Goal: Task Accomplishment & Management: Complete application form

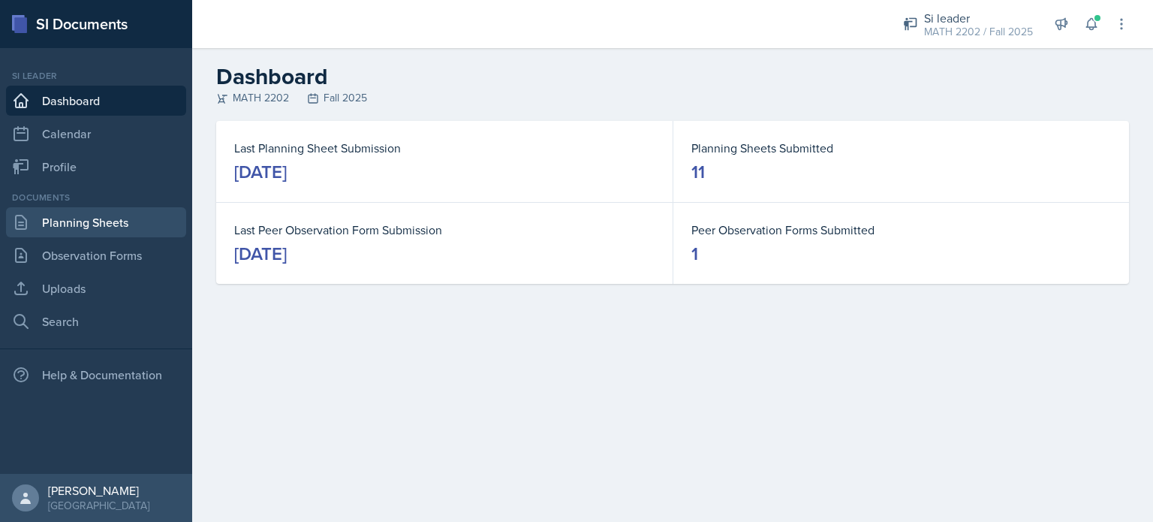
click at [125, 215] on link "Planning Sheets" at bounding box center [96, 222] width 180 height 30
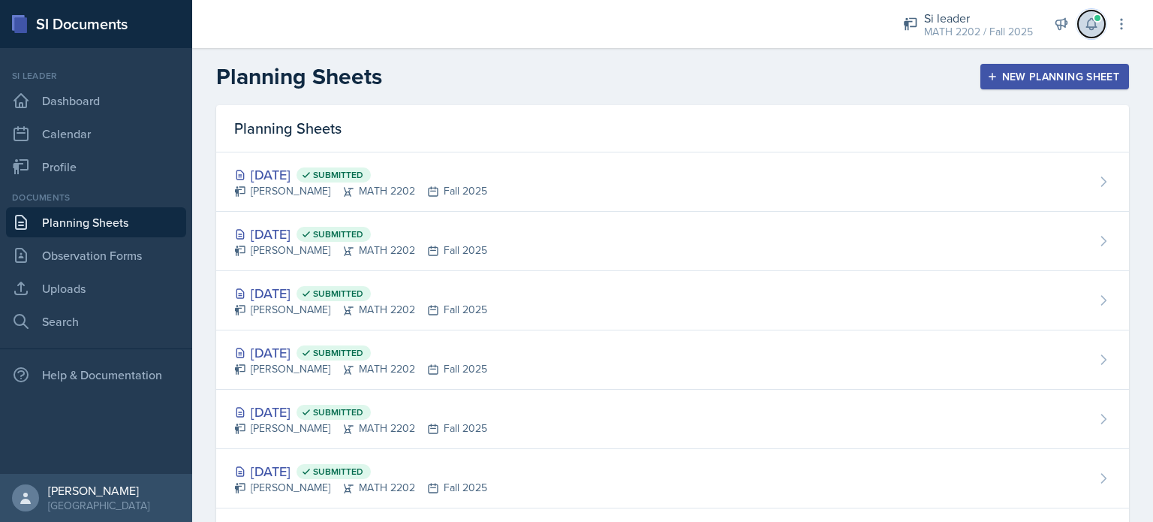
click at [1099, 32] on button at bounding box center [1091, 24] width 27 height 27
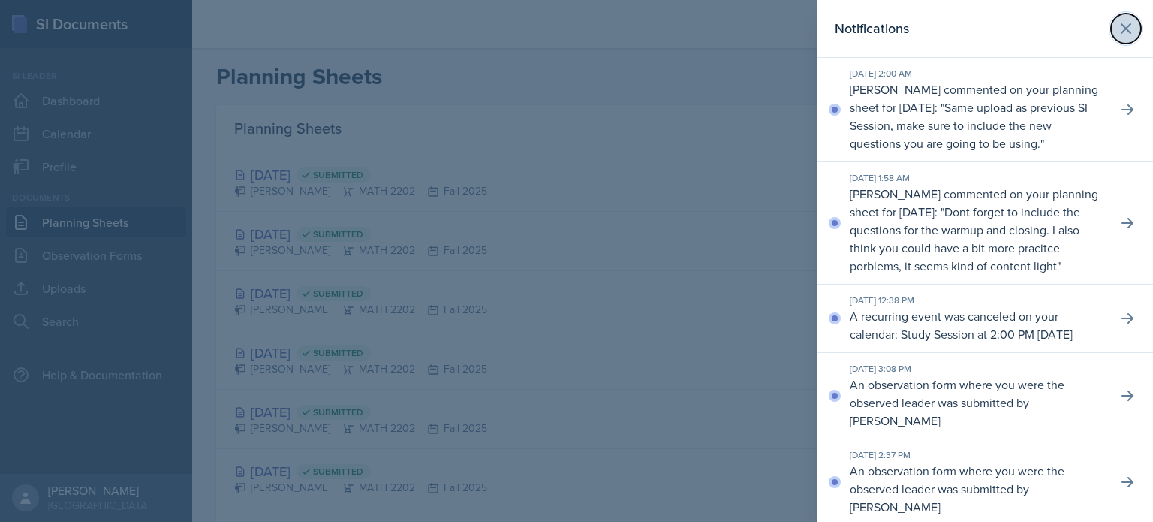
click at [1117, 23] on icon at bounding box center [1126, 29] width 18 height 18
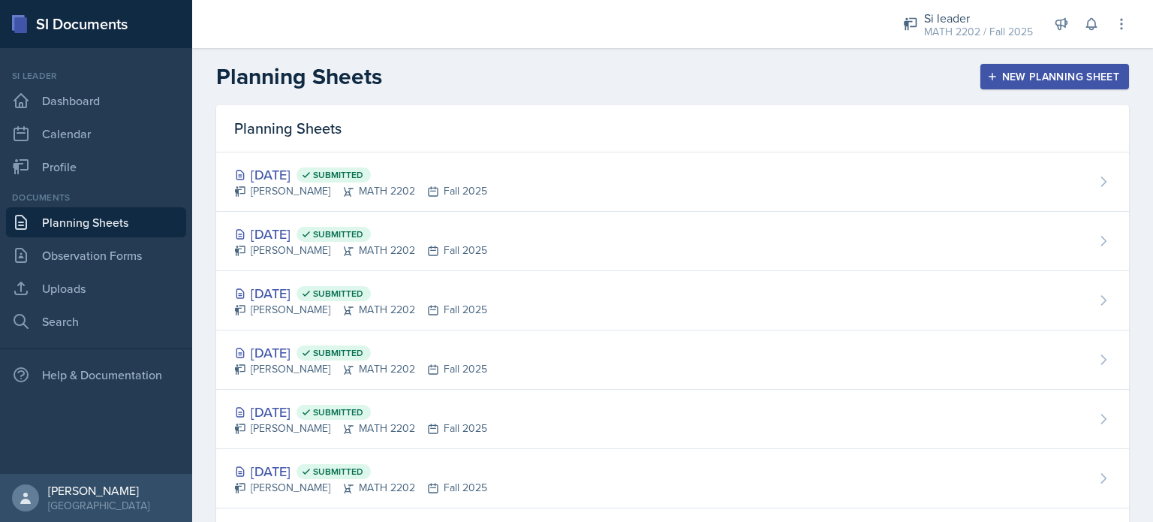
click at [1060, 71] on div "New Planning Sheet" at bounding box center [1054, 77] width 129 height 12
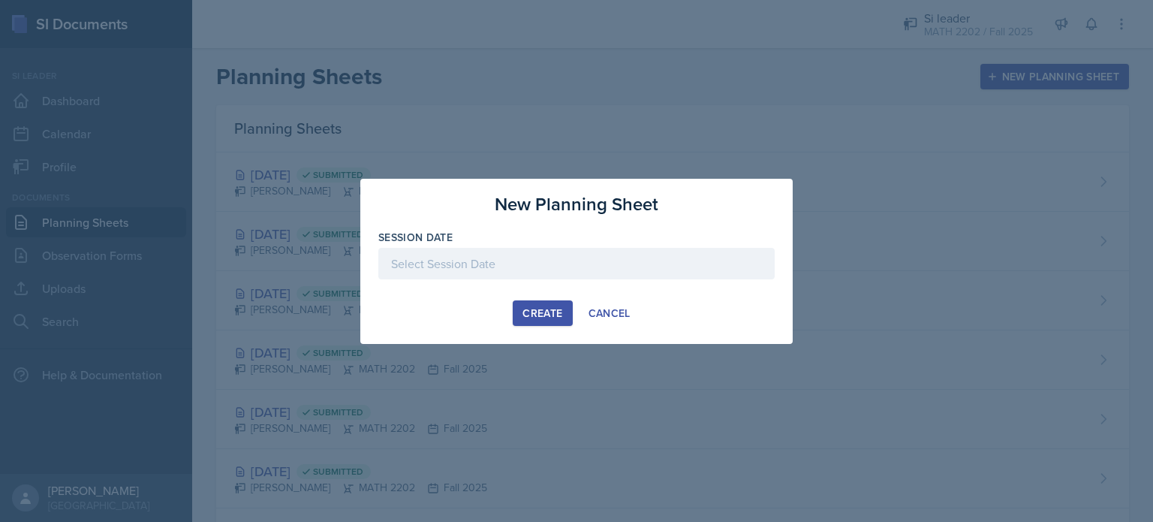
click at [569, 246] on div "Session Date" at bounding box center [576, 262] width 396 height 65
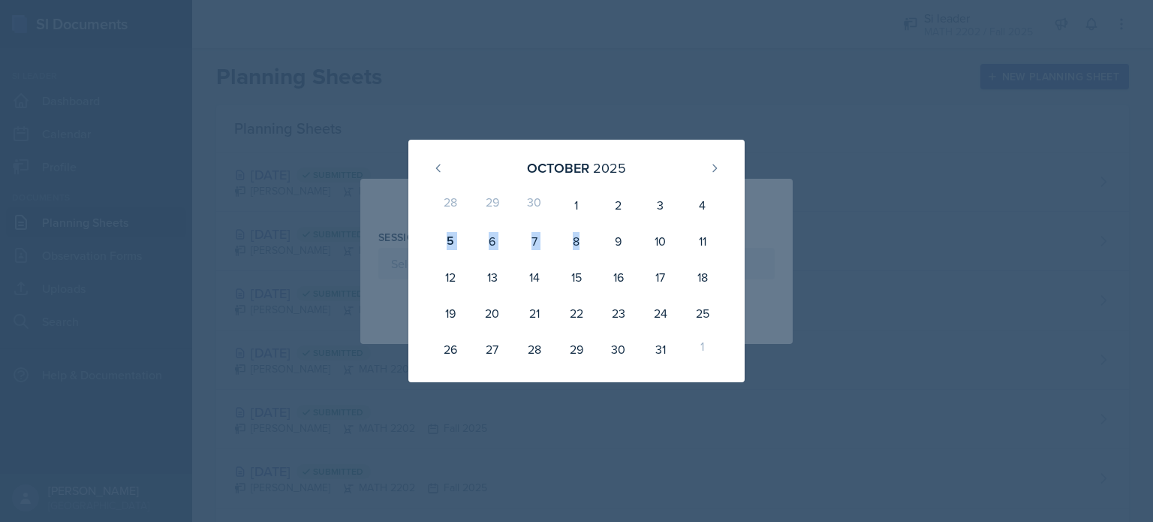
drag, startPoint x: 569, startPoint y: 246, endPoint x: 735, endPoint y: 217, distance: 168.4
click at [735, 217] on div "[DATE] 28 29 30 1 2 3 4 5 6 7 8 9 10 11 12 13 14 15 16 17 18 19 20 21 22 23 24 …" at bounding box center [576, 261] width 336 height 243
click at [500, 243] on div "6" at bounding box center [493, 241] width 42 height 36
type input "[DATE]"
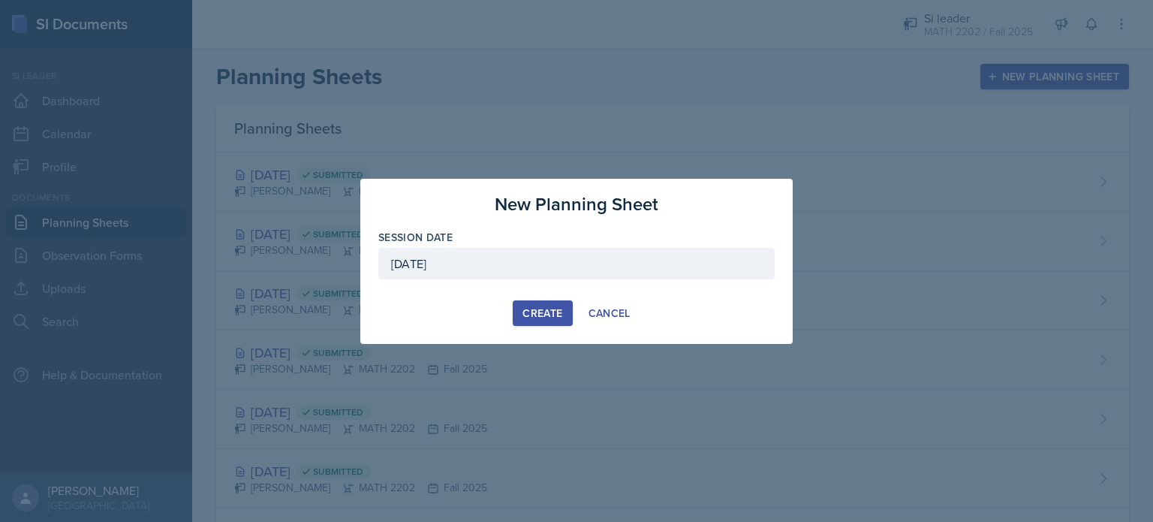
click at [540, 310] on div "Create" at bounding box center [543, 313] width 40 height 12
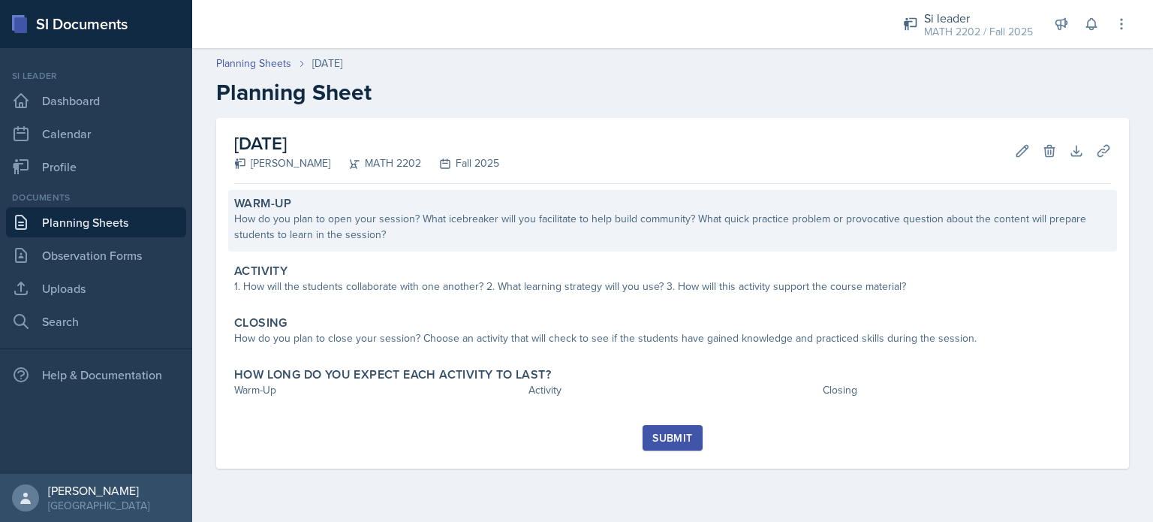
click at [436, 213] on div "How do you plan to open your session? What icebreaker will you facilitate to he…" at bounding box center [672, 227] width 877 height 32
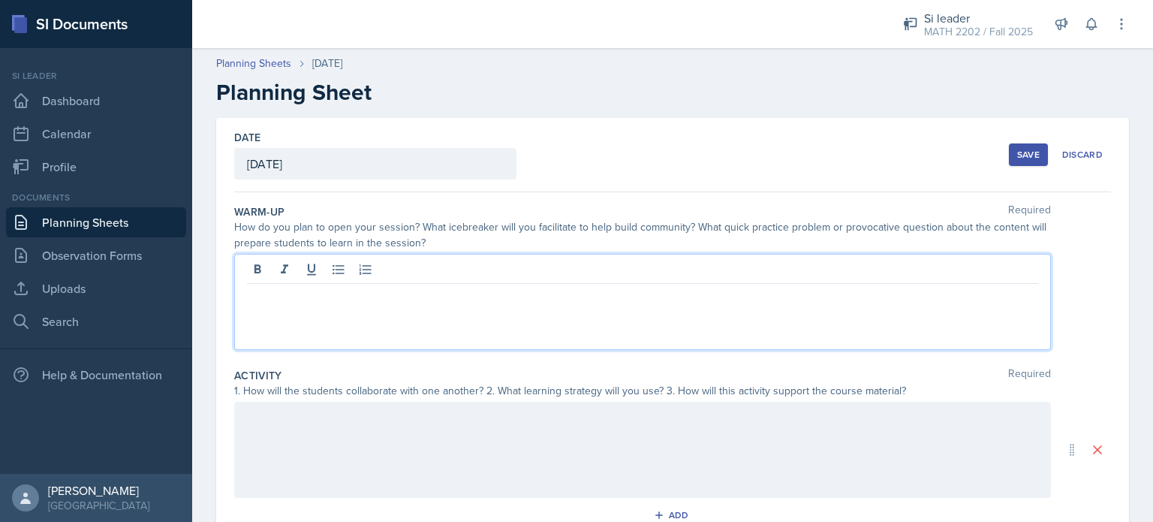
click at [391, 272] on div at bounding box center [642, 302] width 817 height 96
click at [405, 294] on p at bounding box center [642, 296] width 791 height 18
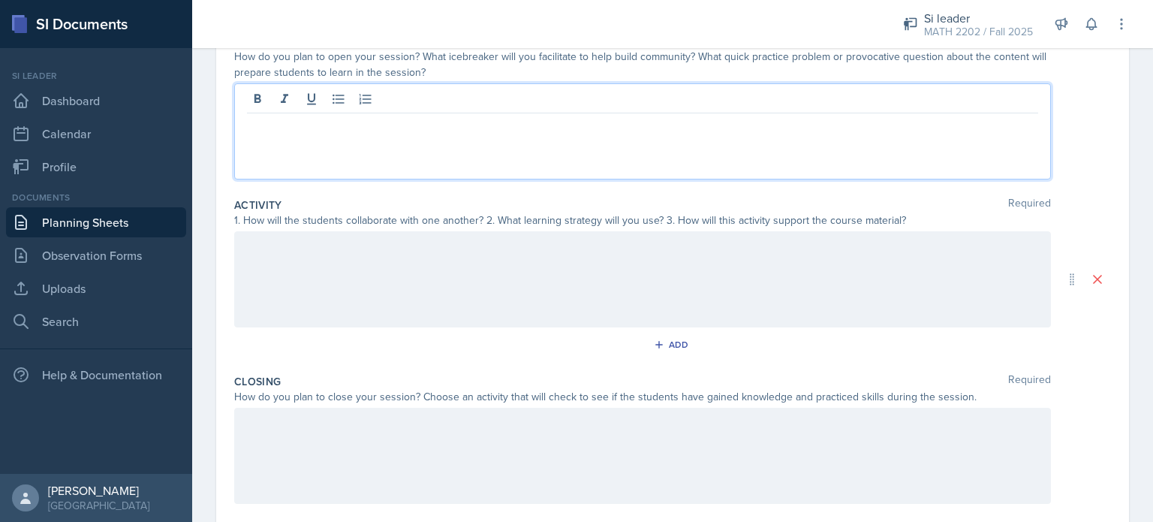
scroll to position [171, 0]
click at [267, 121] on p at bounding box center [642, 125] width 791 height 18
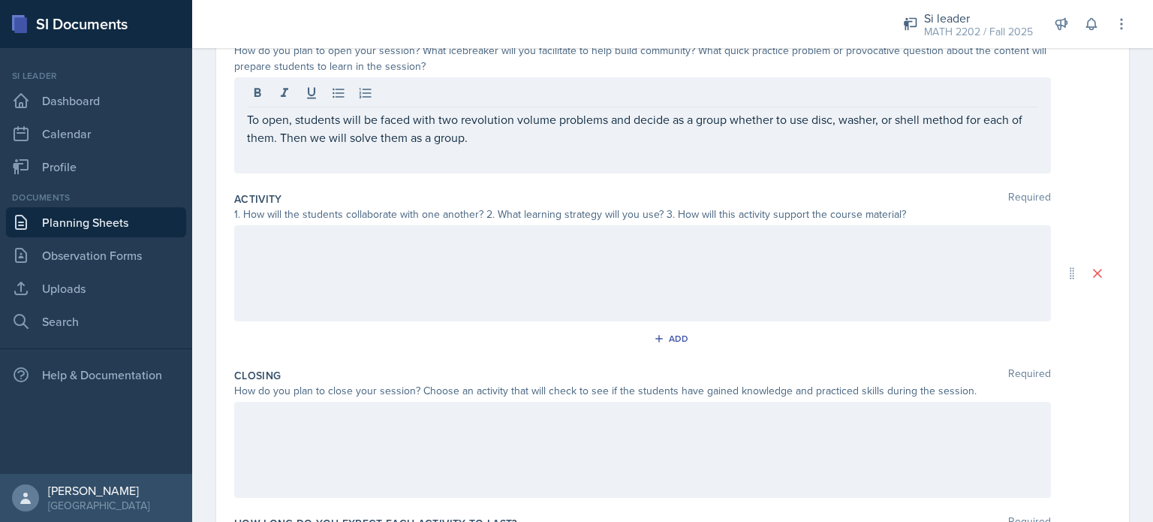
click at [321, 295] on div at bounding box center [642, 273] width 817 height 96
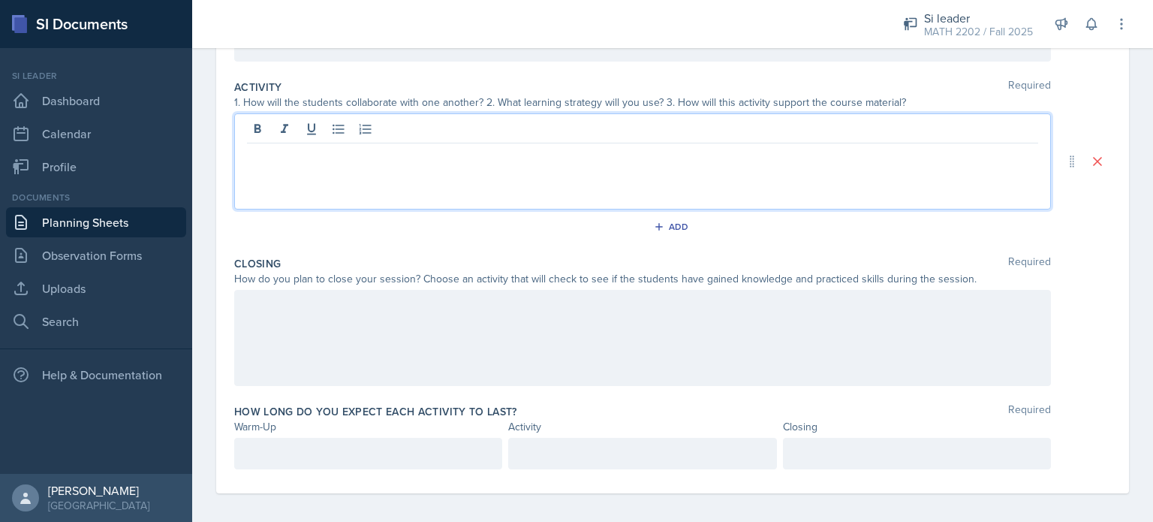
scroll to position [294, 0]
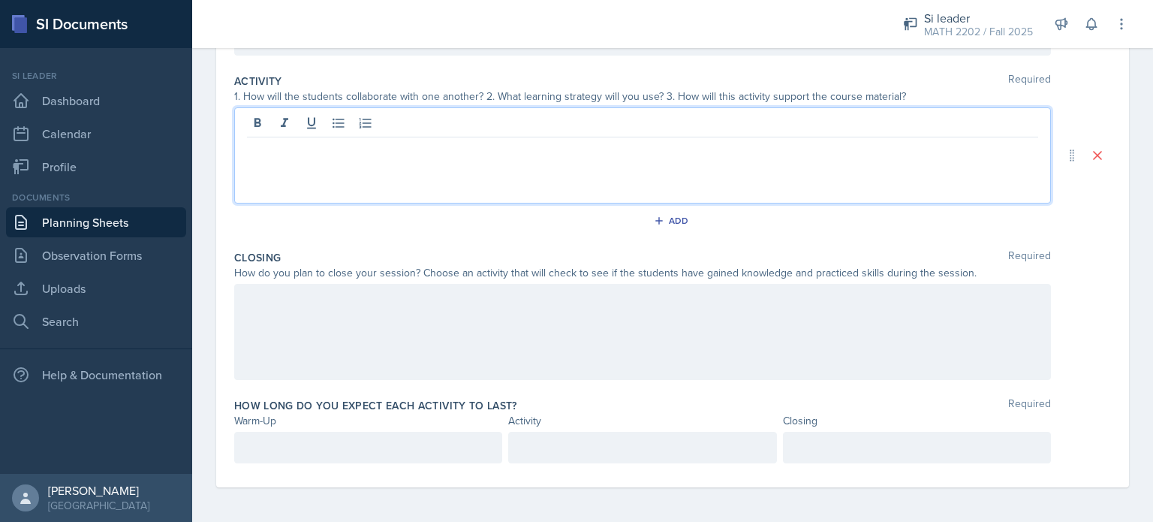
drag, startPoint x: 309, startPoint y: 149, endPoint x: 300, endPoint y: 157, distance: 11.2
click at [300, 157] on div at bounding box center [642, 155] width 817 height 96
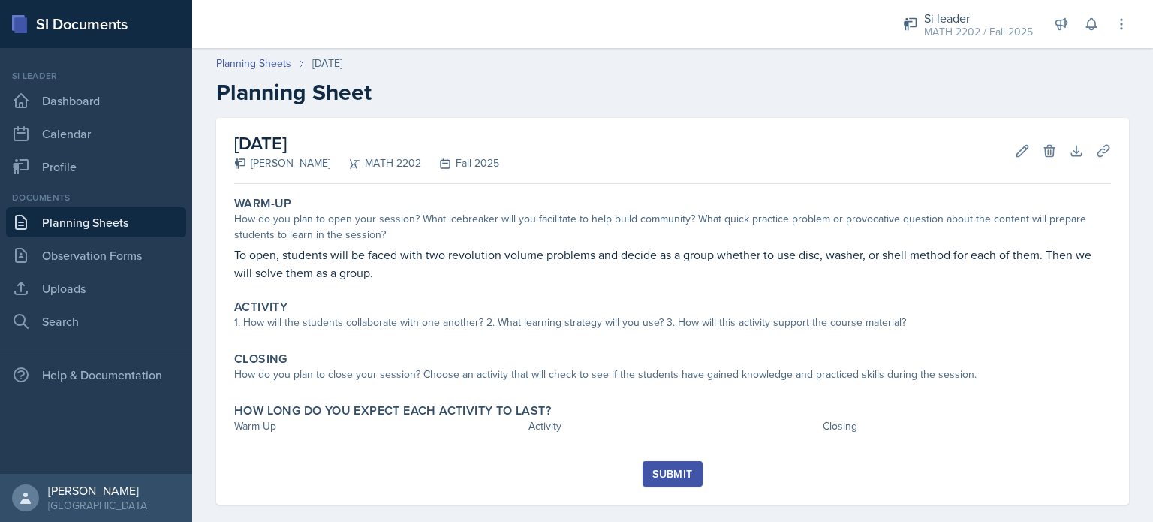
click at [117, 220] on link "Planning Sheets" at bounding box center [96, 222] width 180 height 30
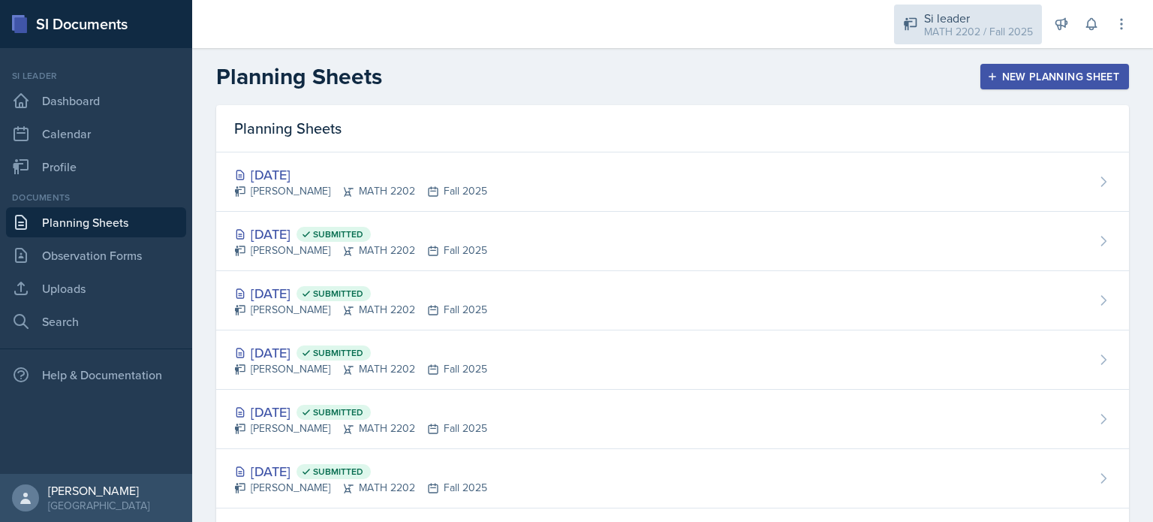
click at [994, 24] on div "MATH 2202 / Fall 2025" at bounding box center [978, 32] width 109 height 16
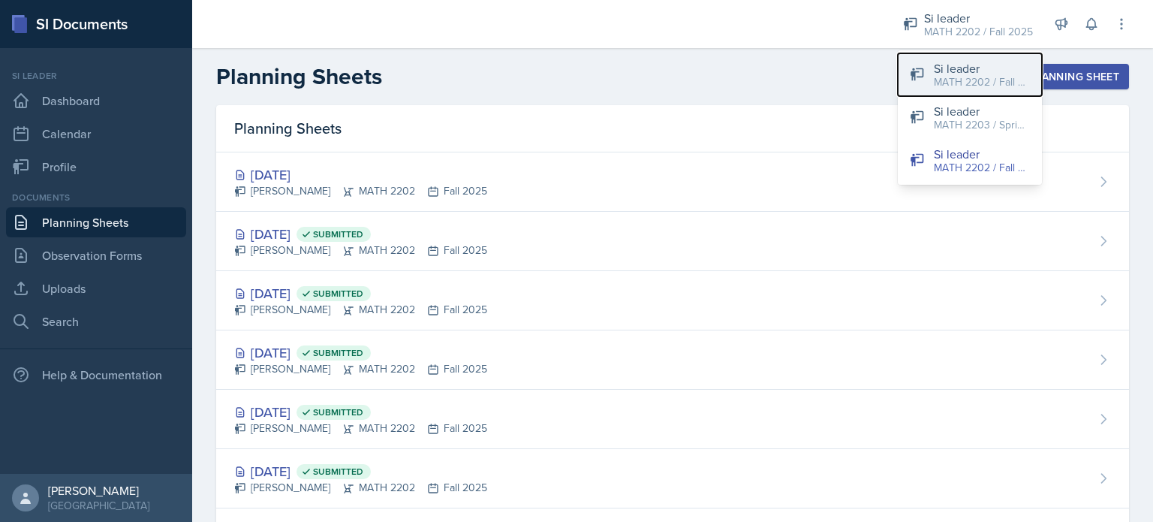
click at [958, 79] on div "MATH 2202 / Fall 2024" at bounding box center [982, 82] width 96 height 16
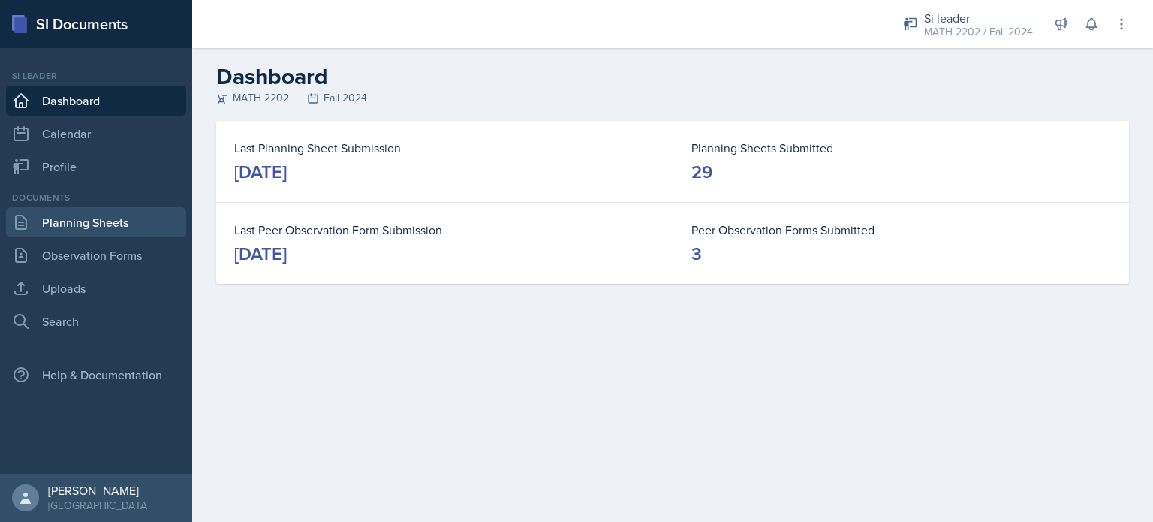
click at [98, 226] on link "Planning Sheets" at bounding box center [96, 222] width 180 height 30
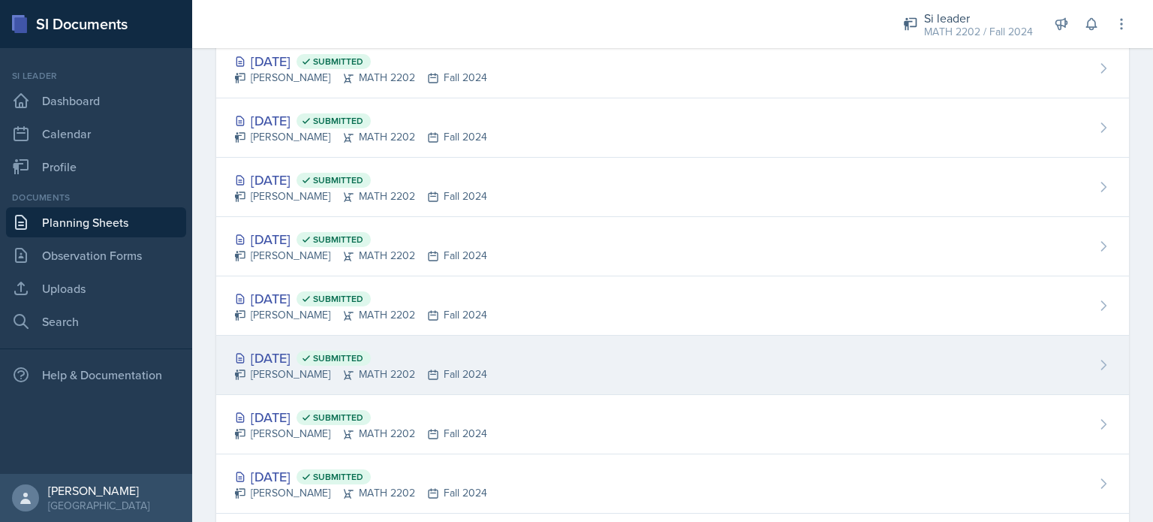
scroll to position [648, 0]
click at [484, 357] on div "Oct 9th, 2024 Submitted Ian Chapman MATH 2202 Fall 2024" at bounding box center [672, 364] width 913 height 59
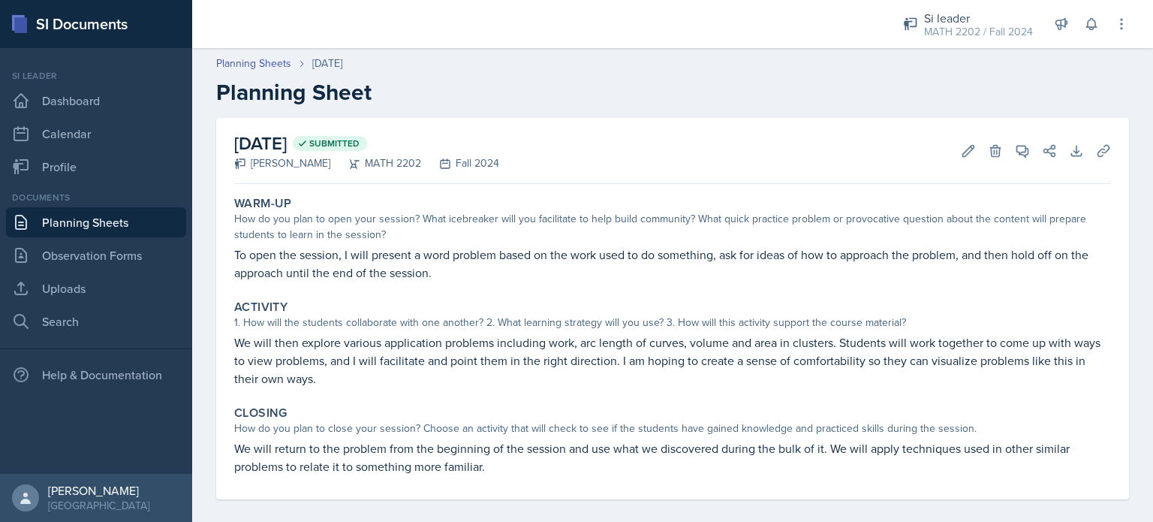
click at [137, 216] on link "Planning Sheets" at bounding box center [96, 222] width 180 height 30
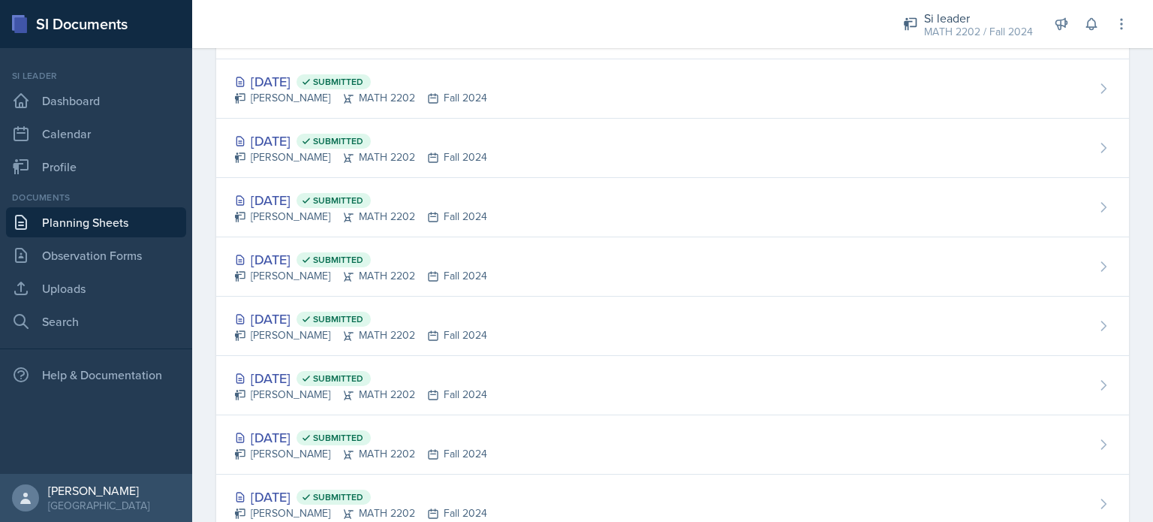
scroll to position [806, 0]
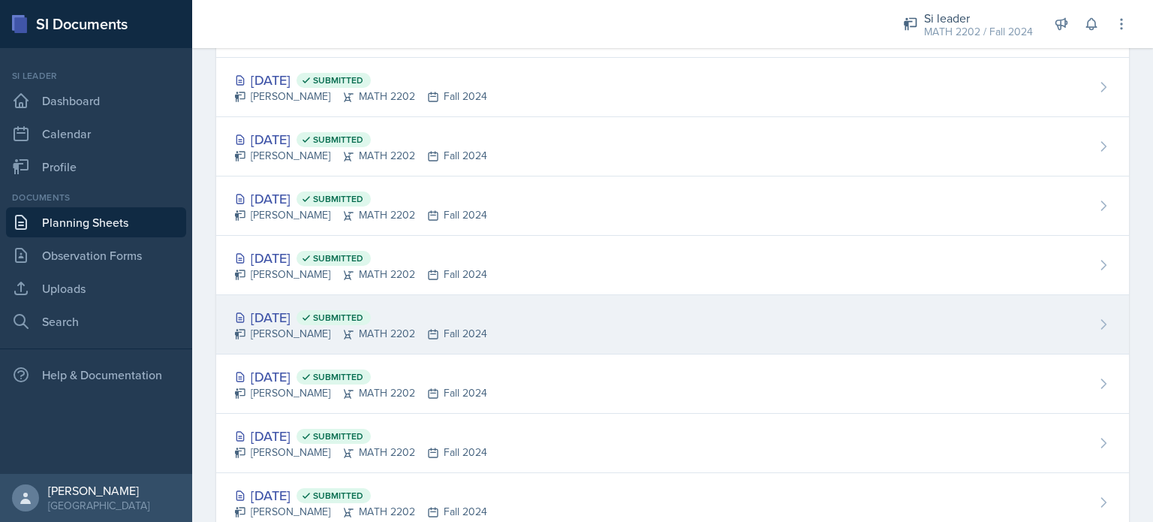
click at [454, 326] on div "Ian Chapman MATH 2202 Fall 2024" at bounding box center [360, 334] width 253 height 16
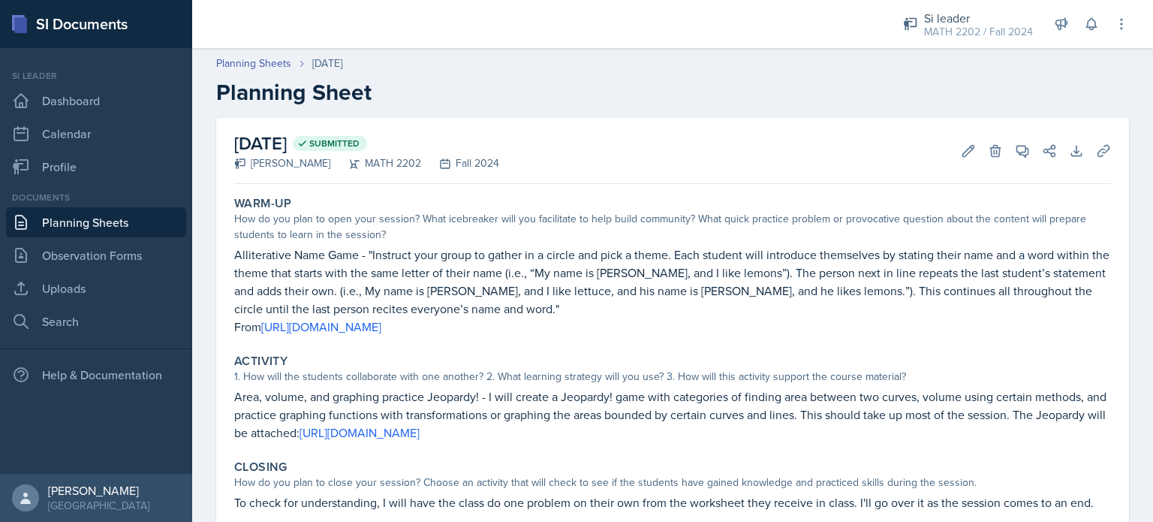
scroll to position [49, 0]
